Goal: Information Seeking & Learning: Learn about a topic

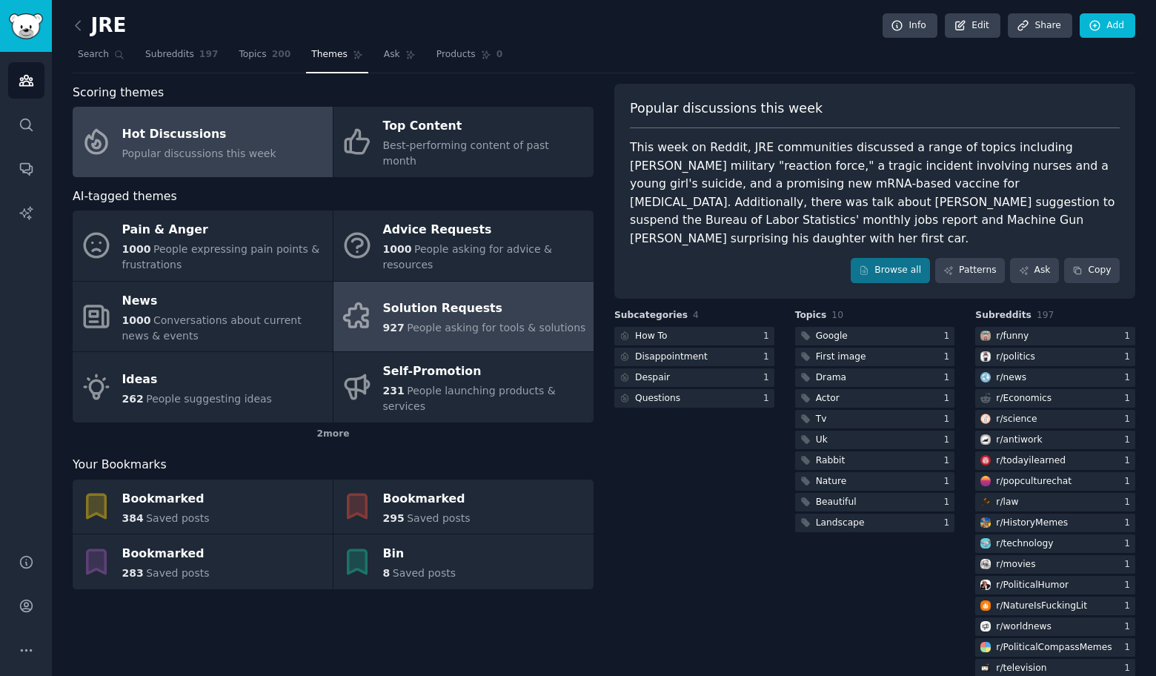
click at [479, 322] on span "People asking for tools & solutions" at bounding box center [496, 328] width 179 height 12
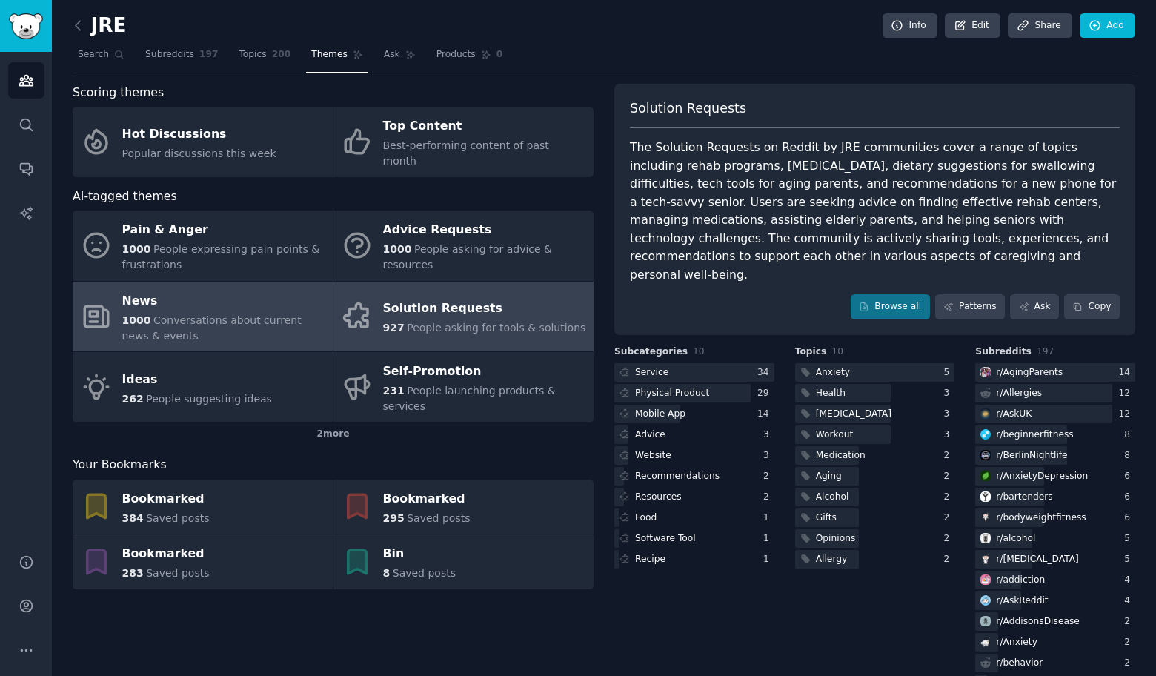
click at [208, 316] on div "1000 Conversations about current news & events" at bounding box center [223, 328] width 203 height 31
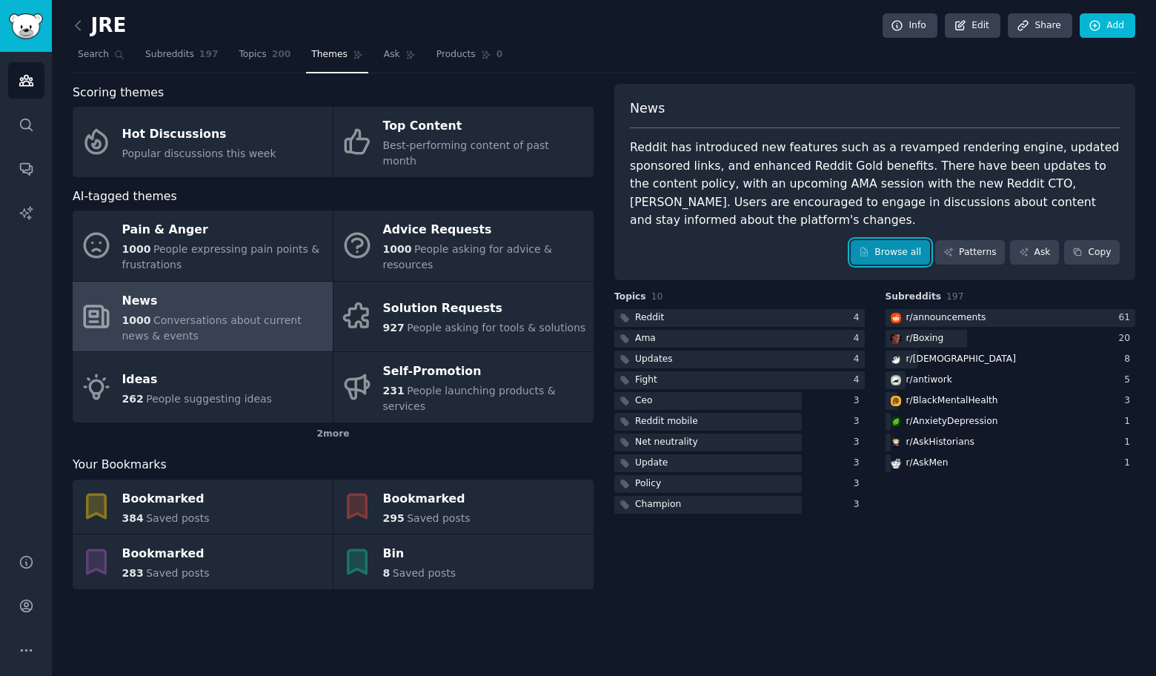
click at [889, 255] on link "Browse all" at bounding box center [890, 252] width 79 height 25
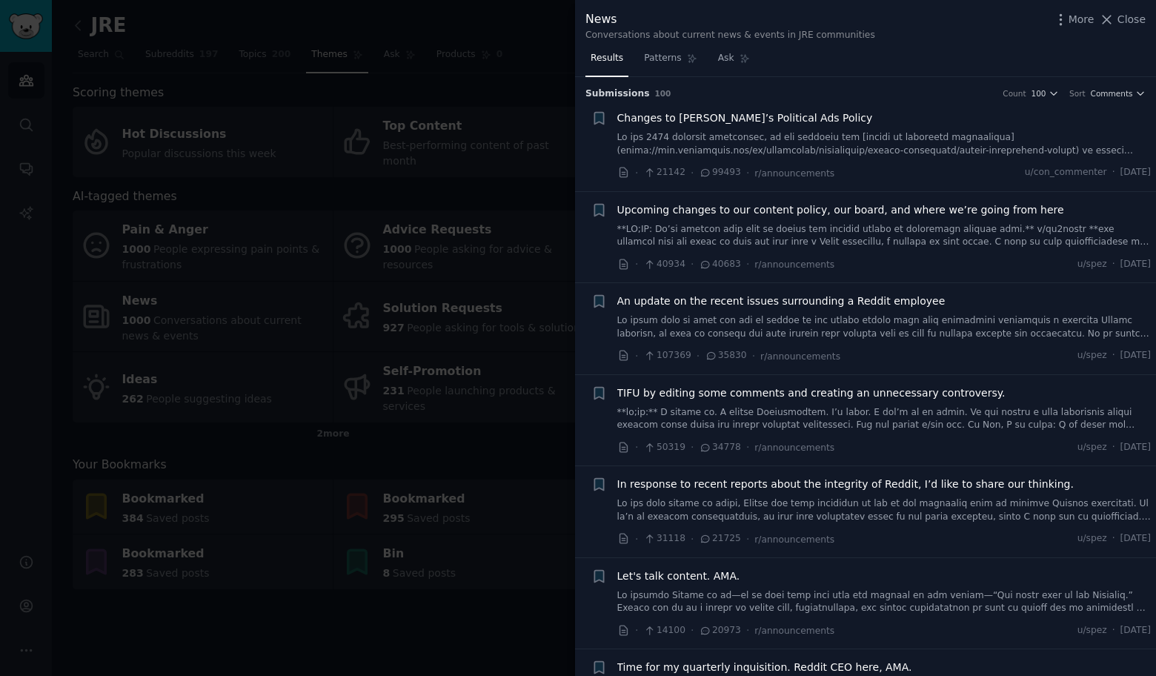
click at [444, 281] on div at bounding box center [578, 338] width 1156 height 676
